Goal: Information Seeking & Learning: Learn about a topic

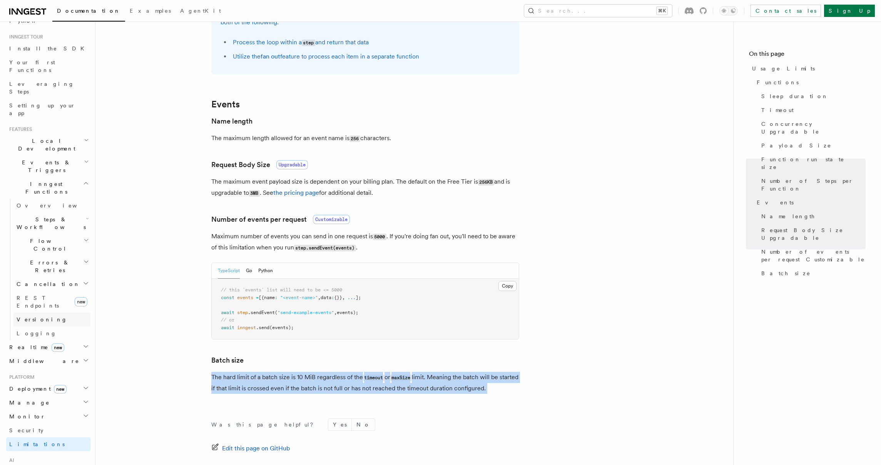
scroll to position [92, 0]
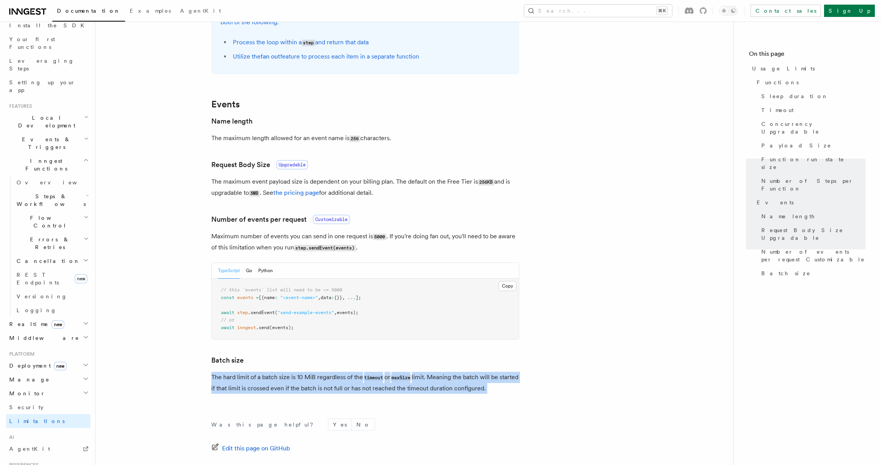
click at [20, 235] on span "Errors & Retries" at bounding box center [48, 242] width 70 height 15
click at [38, 258] on span "Overview" at bounding box center [63, 261] width 79 height 6
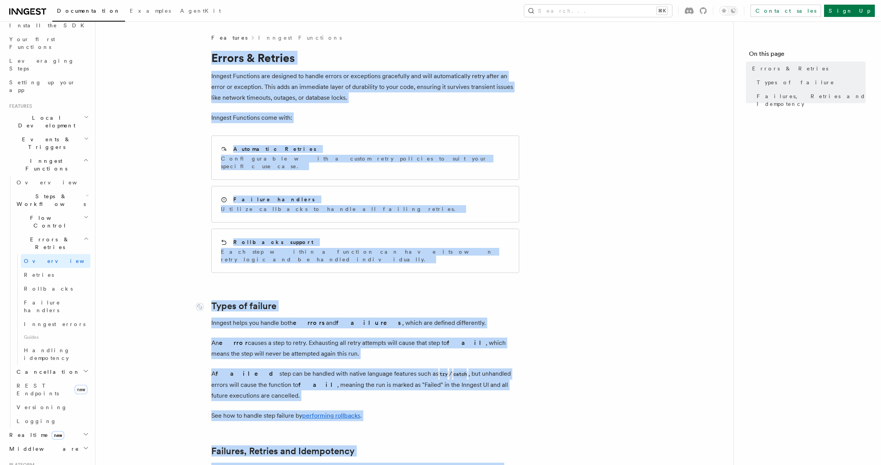
click at [245, 300] on link "Types of failure" at bounding box center [243, 305] width 65 height 11
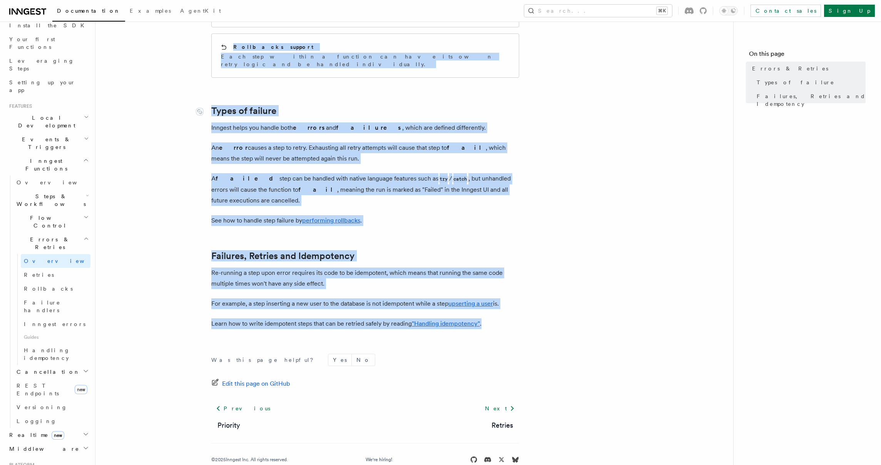
scroll to position [197, 0]
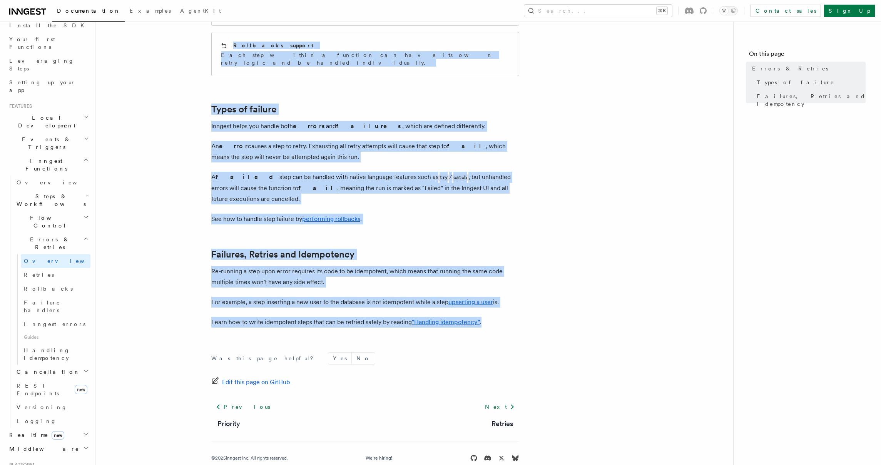
click at [635, 270] on article "Features Inngest Functions Errors & Retries Inngest Functions are designed to h…" at bounding box center [414, 158] width 613 height 643
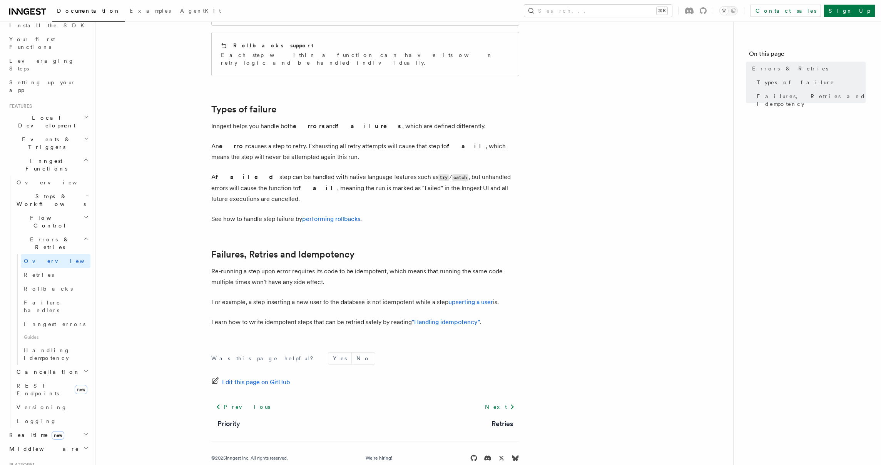
scroll to position [0, 0]
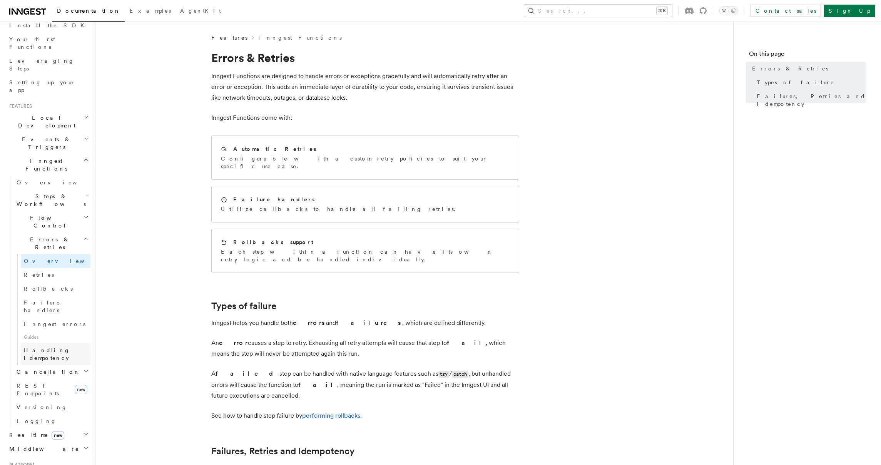
click at [56, 347] on span "Handling idempotency" at bounding box center [47, 354] width 46 height 14
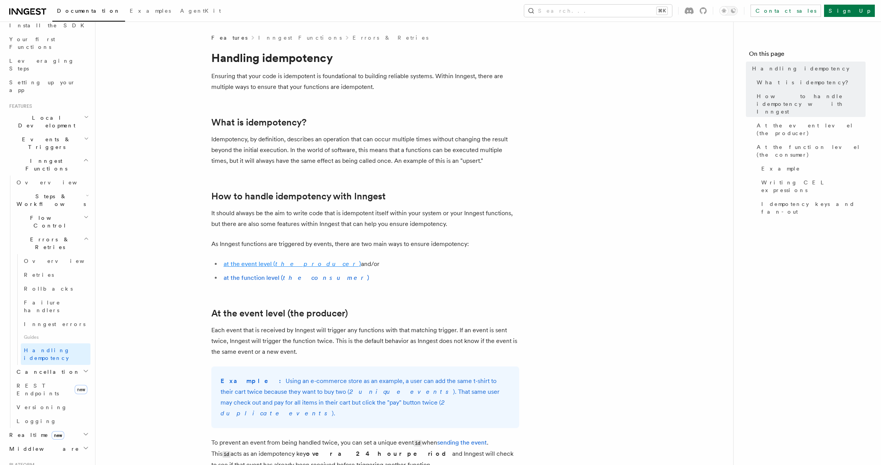
click at [265, 264] on link "at the event level ( the producer )" at bounding box center [291, 263] width 137 height 7
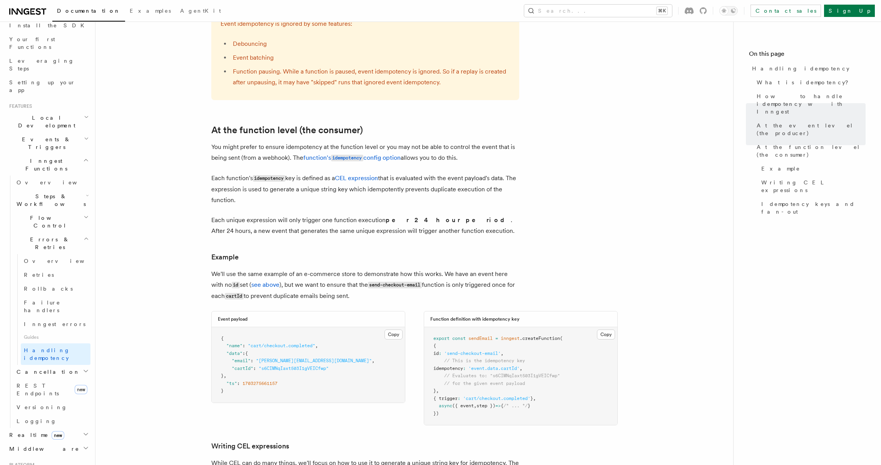
scroll to position [809, 0]
click at [509, 316] on h3 "Function definition with idempotency key" at bounding box center [474, 319] width 89 height 6
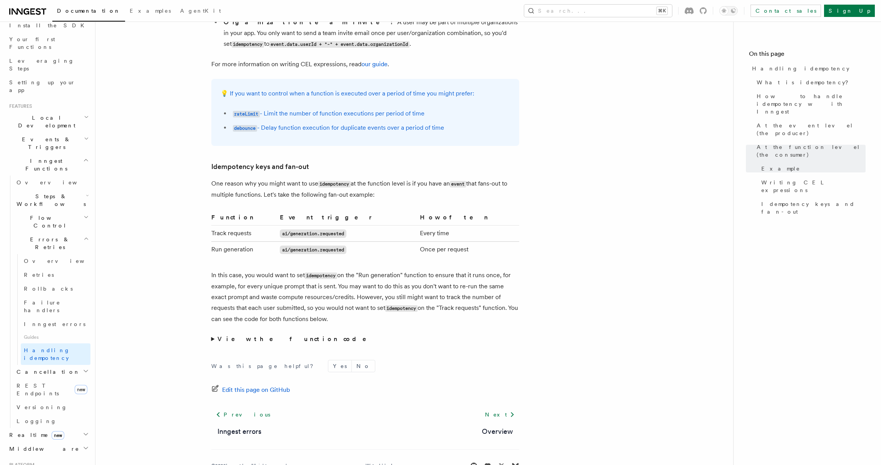
scroll to position [1395, 0]
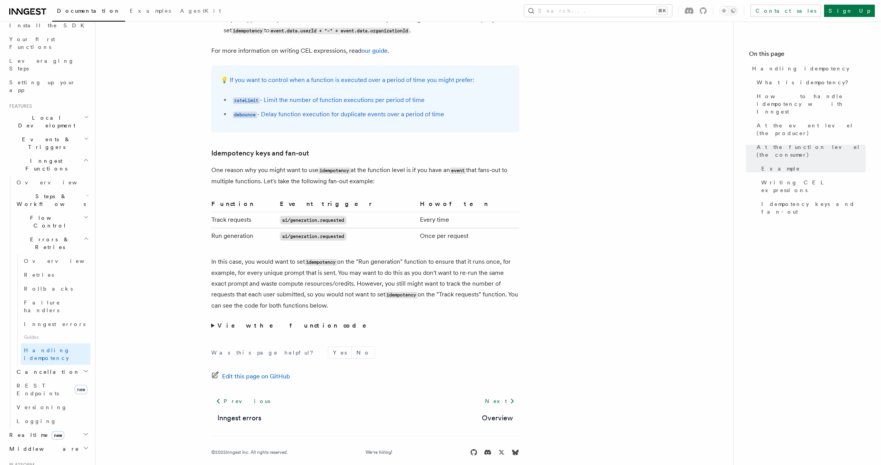
click at [49, 365] on h2 "Cancellation" at bounding box center [51, 372] width 77 height 14
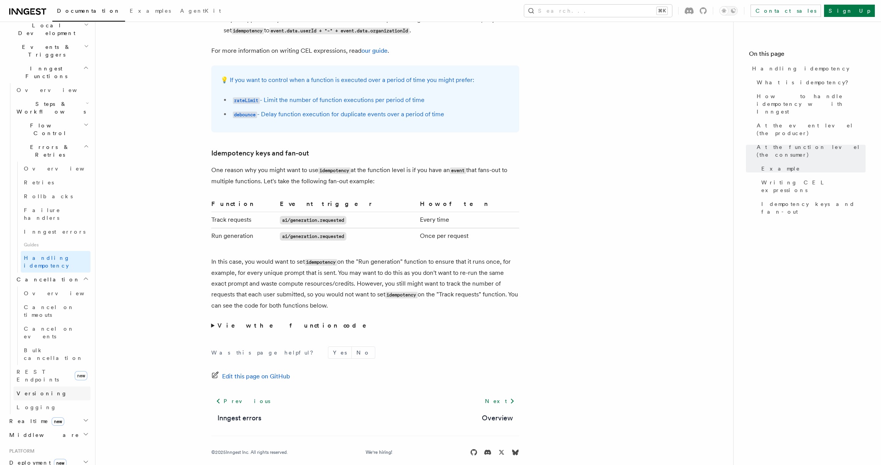
click at [52, 386] on link "Versioning" at bounding box center [51, 393] width 77 height 14
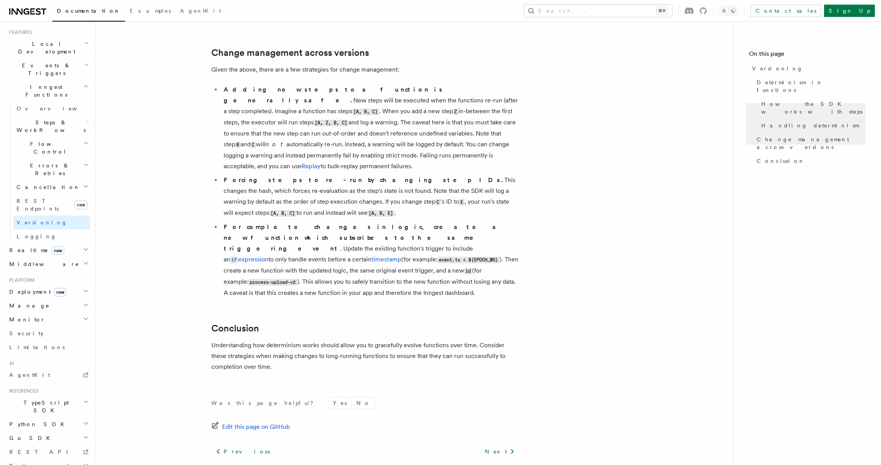
scroll to position [494, 0]
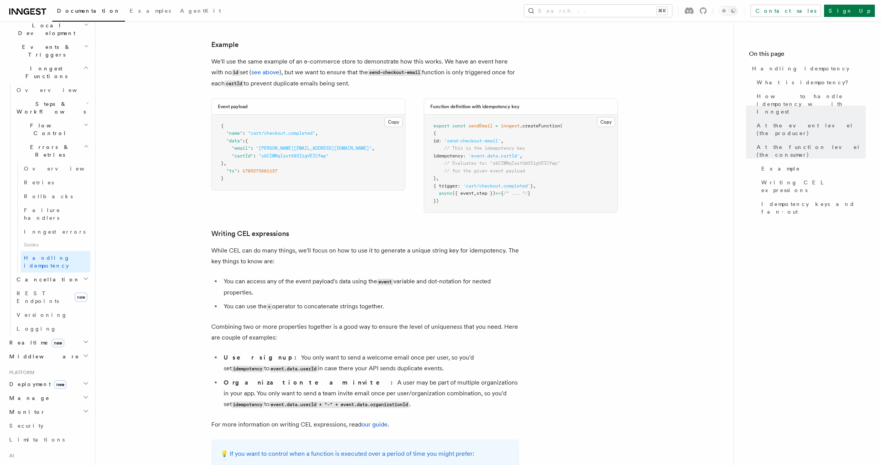
scroll to position [1074, 0]
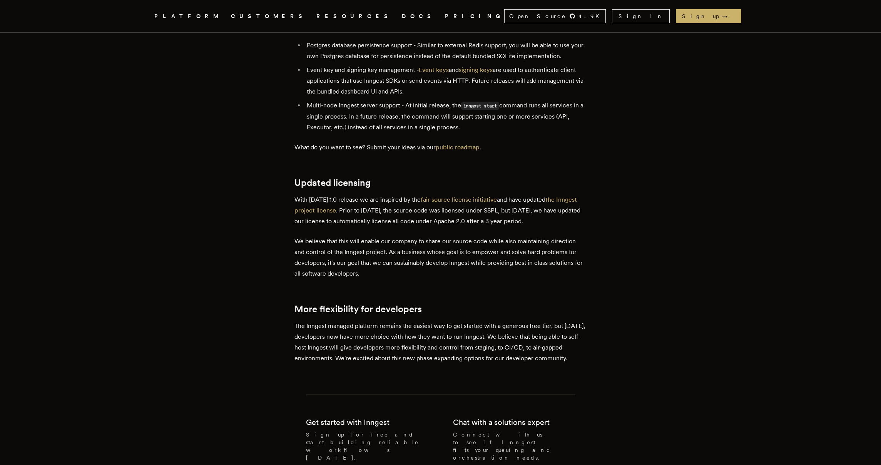
scroll to position [1523, 0]
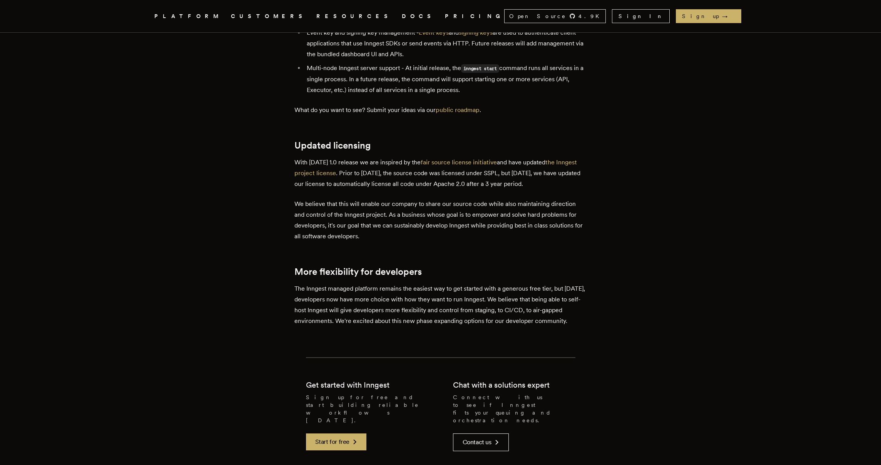
click at [309, 198] on p "We believe that this will enable our company to share our source code while als…" at bounding box center [440, 219] width 292 height 43
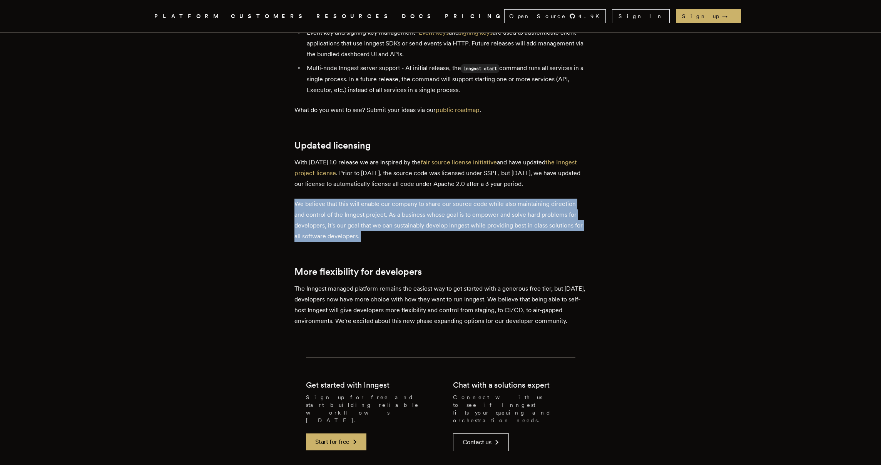
click at [309, 198] on p "We believe that this will enable our company to share our source code while als…" at bounding box center [440, 219] width 292 height 43
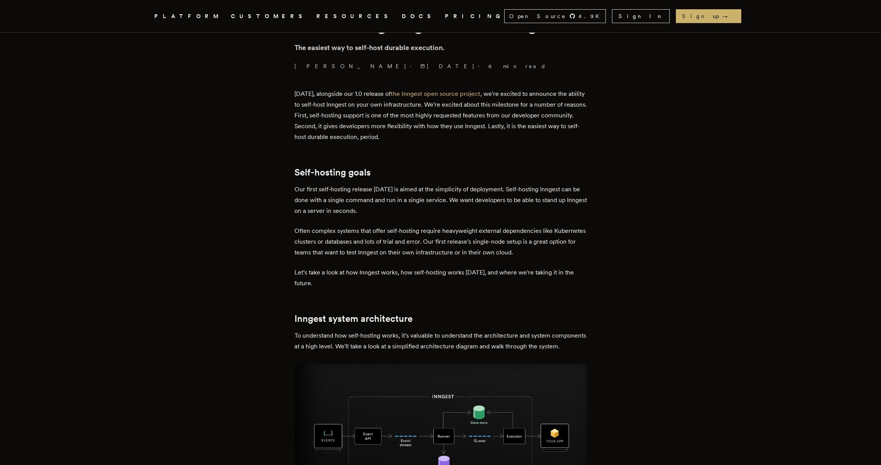
scroll to position [349, 0]
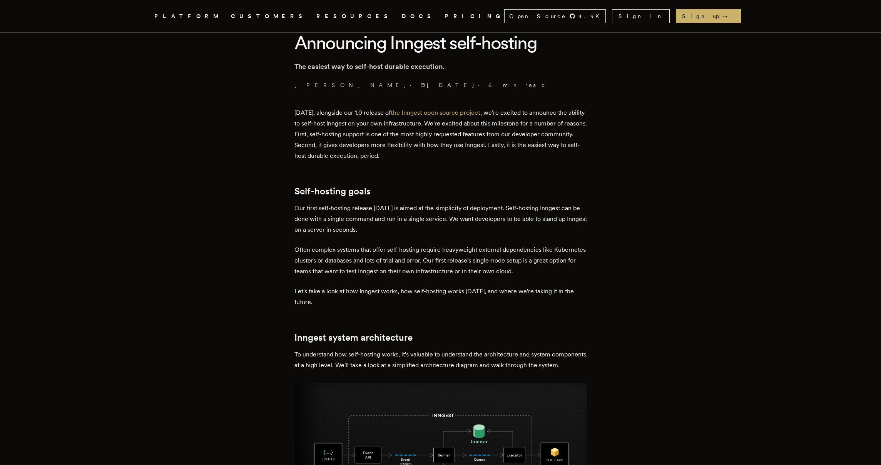
scroll to position [0, 0]
